Goal: Information Seeking & Learning: Learn about a topic

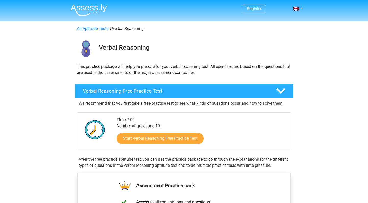
scroll to position [22, 0]
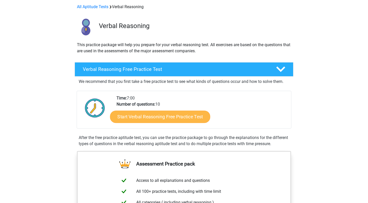
click at [134, 117] on link "Start Verbal Reasoning Free Practice Test" at bounding box center [160, 117] width 100 height 12
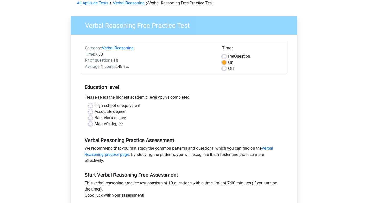
scroll to position [27, 0]
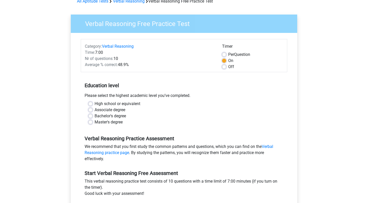
click at [122, 104] on label "High school or equivalent" at bounding box center [117, 104] width 46 height 6
click at [92, 104] on input "High school or equivalent" at bounding box center [90, 103] width 4 height 5
radio input "true"
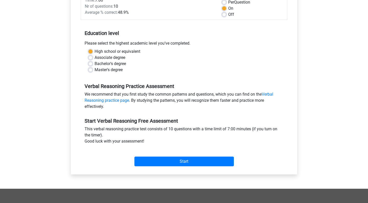
scroll to position [84, 0]
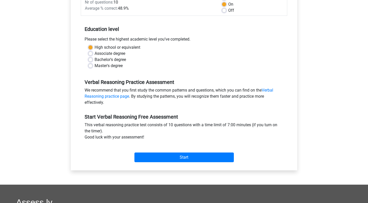
click at [142, 151] on div "Start" at bounding box center [184, 154] width 206 height 18
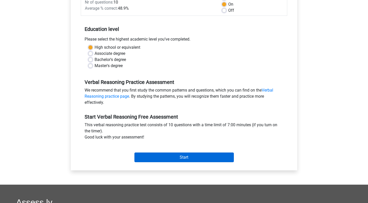
click at [142, 155] on input "Start" at bounding box center [183, 158] width 99 height 10
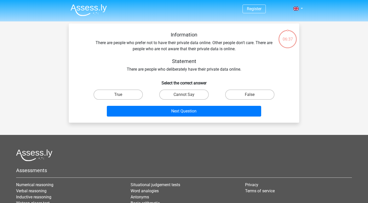
click at [201, 89] on div "Cannot Say" at bounding box center [184, 95] width 66 height 14
click at [238, 90] on label "False" at bounding box center [249, 95] width 49 height 10
click at [249, 95] on input "False" at bounding box center [250, 96] width 3 height 3
radio input "true"
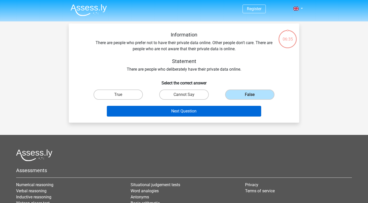
click at [219, 107] on button "Next Question" at bounding box center [184, 111] width 154 height 11
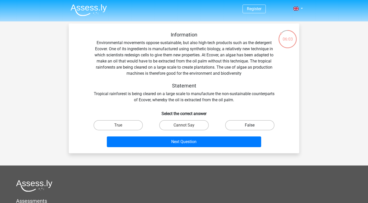
click at [230, 125] on label "False" at bounding box center [249, 125] width 49 height 10
click at [249, 125] on input "False" at bounding box center [250, 126] width 3 height 3
radio input "true"
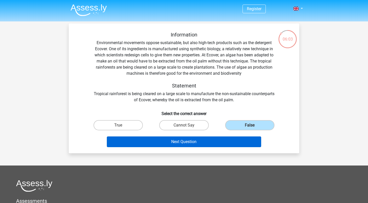
click at [220, 137] on button "Next Question" at bounding box center [184, 142] width 154 height 11
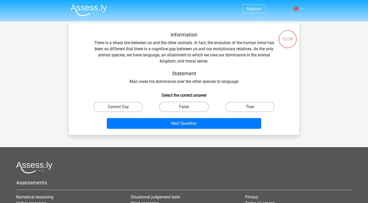
click at [241, 106] on label "True" at bounding box center [249, 107] width 49 height 10
click at [249, 107] on input "True" at bounding box center [250, 108] width 3 height 3
radio input "true"
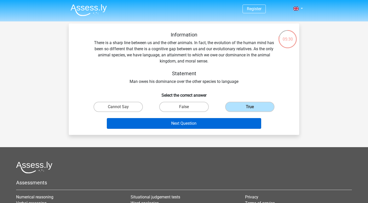
click at [228, 122] on button "Next Question" at bounding box center [184, 123] width 154 height 11
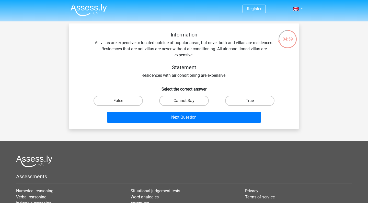
click at [225, 101] on label "True" at bounding box center [249, 101] width 49 height 10
click at [249, 101] on input "True" at bounding box center [250, 102] width 3 height 3
radio input "true"
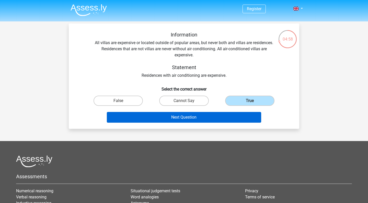
click at [212, 117] on button "Next Question" at bounding box center [184, 117] width 154 height 11
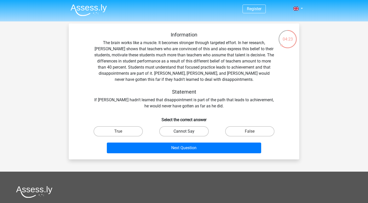
click at [175, 129] on label "Cannot Say" at bounding box center [183, 131] width 49 height 10
click at [184, 132] on input "Cannot Say" at bounding box center [185, 133] width 3 height 3
radio input "true"
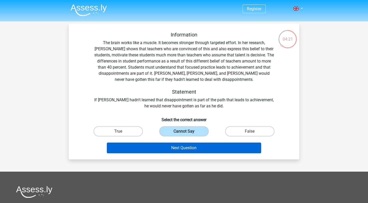
click at [175, 143] on button "Next Question" at bounding box center [184, 148] width 154 height 11
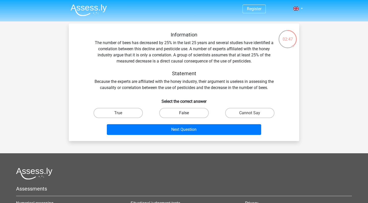
click at [192, 116] on label "False" at bounding box center [183, 113] width 49 height 10
click at [187, 116] on input "False" at bounding box center [185, 114] width 3 height 3
radio input "true"
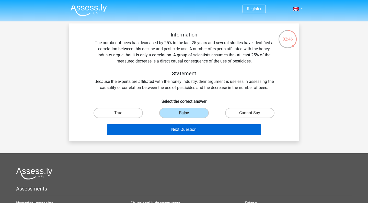
click at [188, 135] on button "Next Question" at bounding box center [184, 129] width 154 height 11
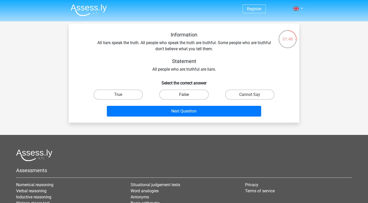
click at [201, 95] on label "False" at bounding box center [183, 95] width 49 height 10
click at [187, 95] on input "False" at bounding box center [185, 96] width 3 height 3
radio input "true"
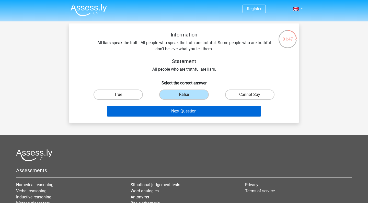
click at [202, 110] on button "Next Question" at bounding box center [184, 111] width 154 height 11
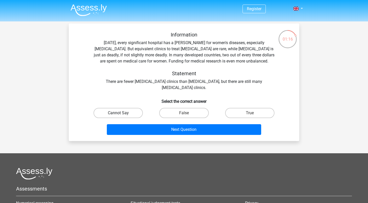
click at [135, 114] on label "Cannot Say" at bounding box center [117, 113] width 49 height 10
click at [122, 114] on input "Cannot Say" at bounding box center [119, 114] width 3 height 3
radio input "true"
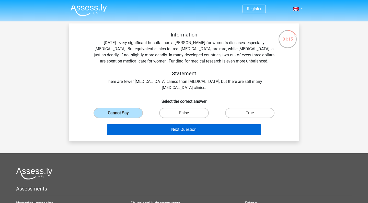
click at [145, 128] on button "Next Question" at bounding box center [184, 129] width 154 height 11
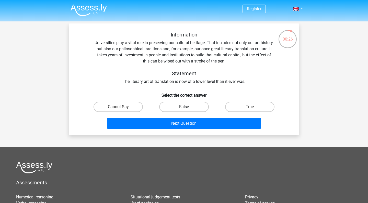
click at [200, 111] on label "False" at bounding box center [183, 107] width 49 height 10
click at [187, 110] on input "False" at bounding box center [185, 108] width 3 height 3
radio input "true"
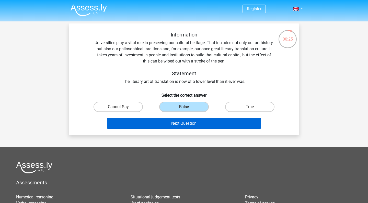
click at [202, 118] on button "Next Question" at bounding box center [184, 123] width 154 height 11
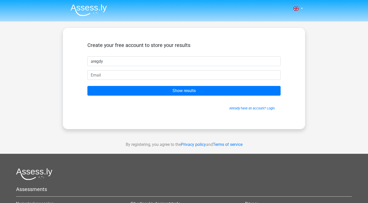
type input "aregdy"
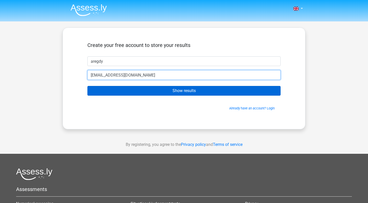
type input "[EMAIL_ADDRESS][DOMAIN_NAME]"
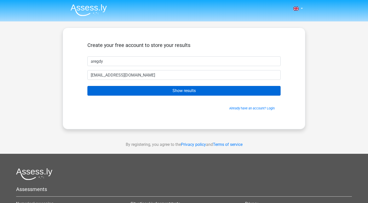
click at [165, 89] on input "Show results" at bounding box center [183, 91] width 193 height 10
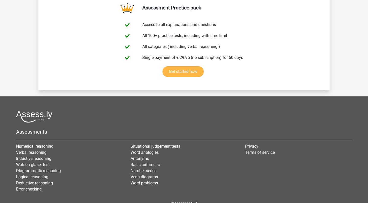
scroll to position [899, 0]
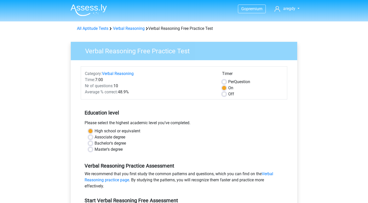
scroll to position [84, 0]
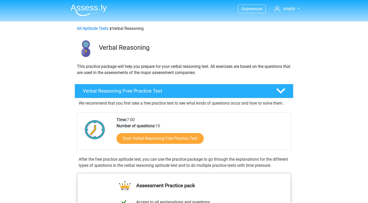
scroll to position [22, 0]
